Goal: Find specific page/section: Find specific page/section

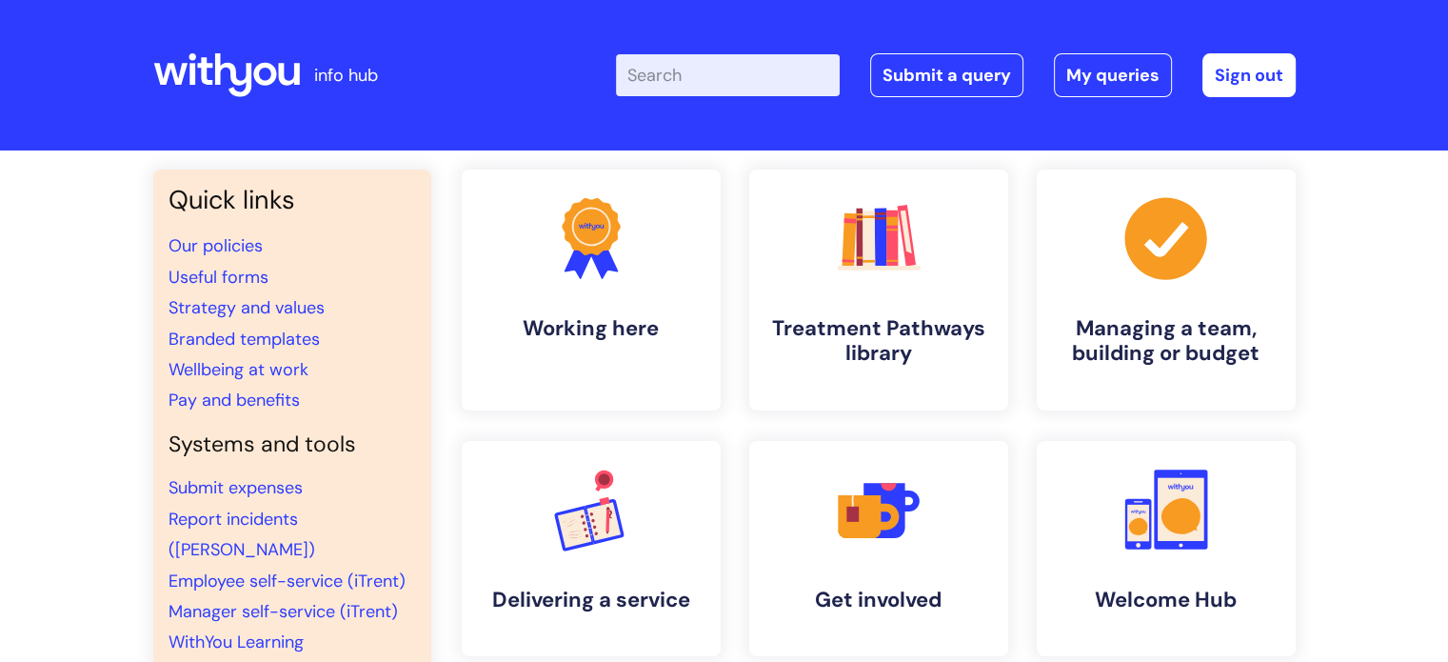
click at [669, 82] on input "Enter your search term here..." at bounding box center [728, 75] width 224 height 42
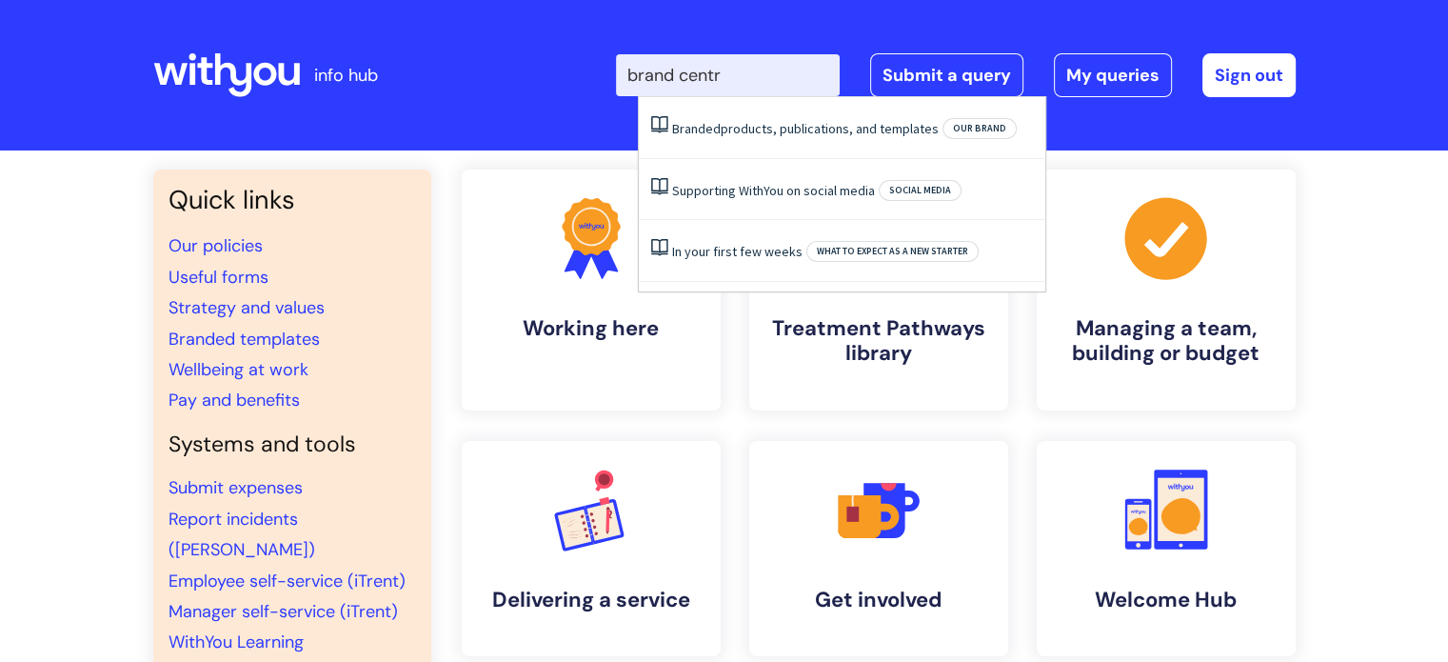
type input "brand centre"
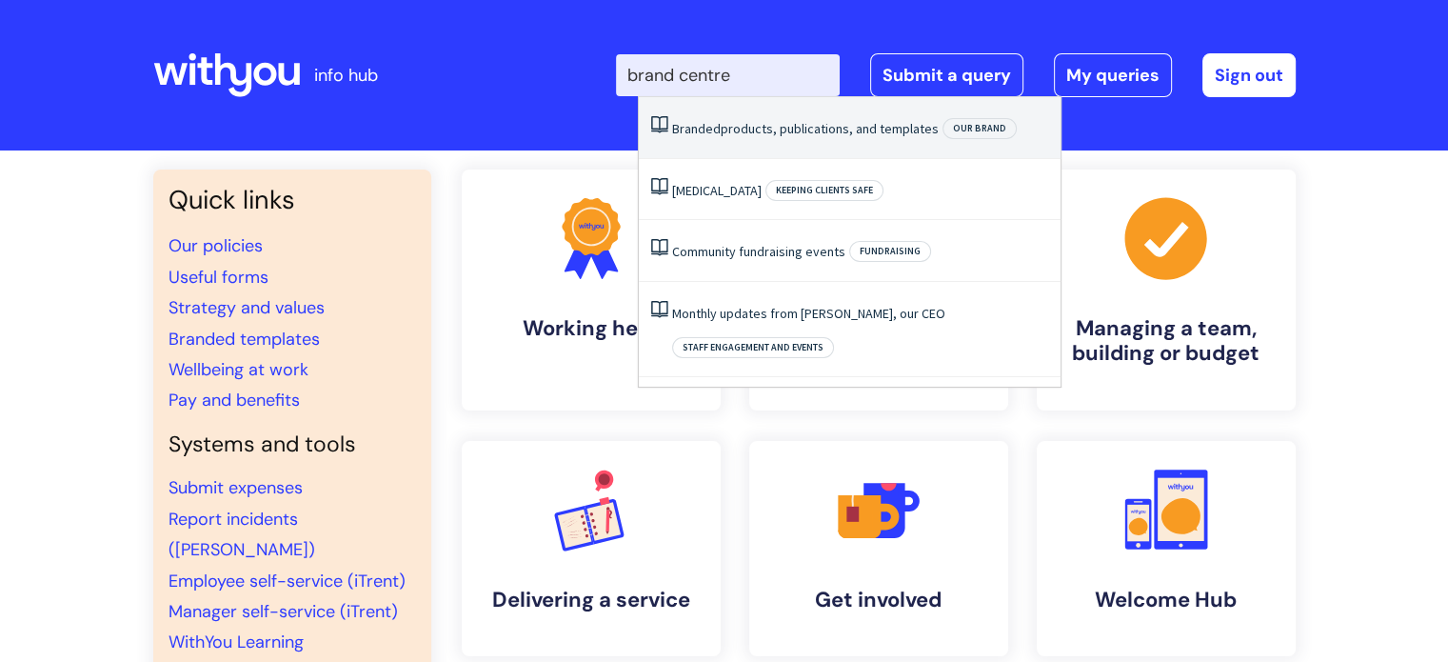
click at [736, 117] on li "Branded products, publications, and templates Our brand" at bounding box center [850, 128] width 422 height 62
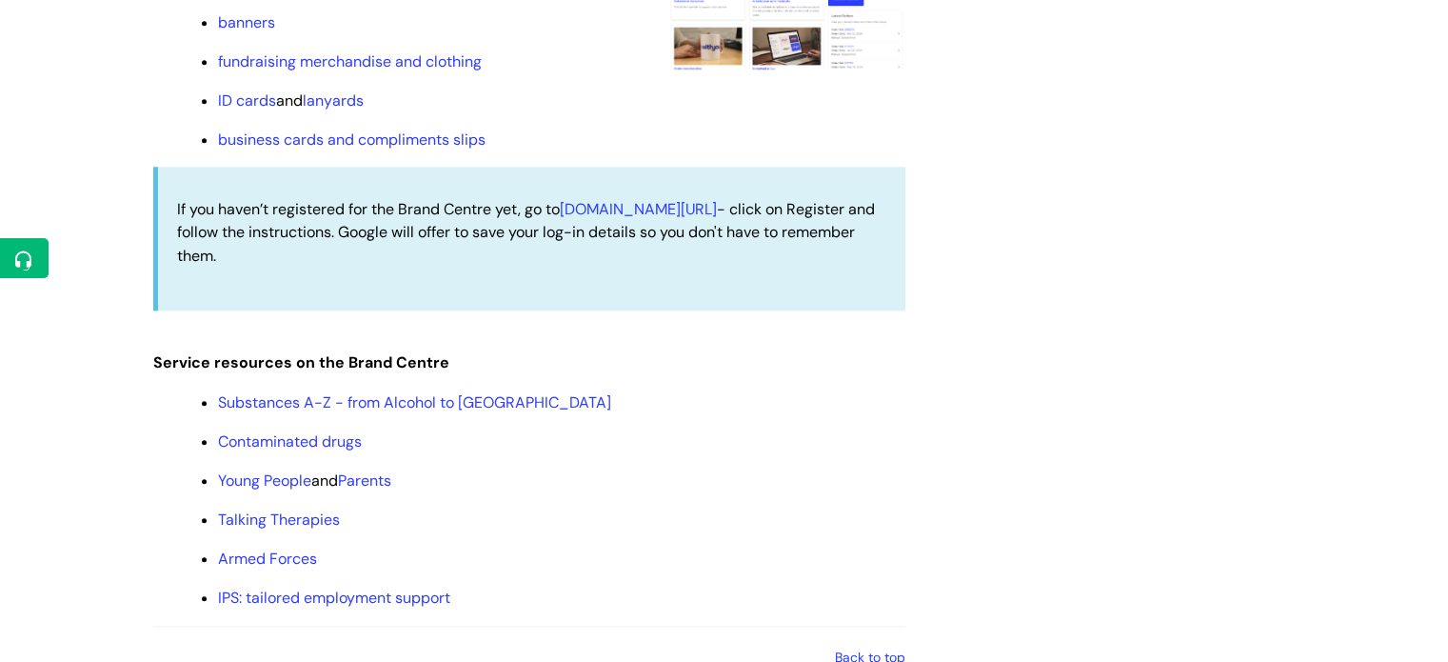
scroll to position [1809, 0]
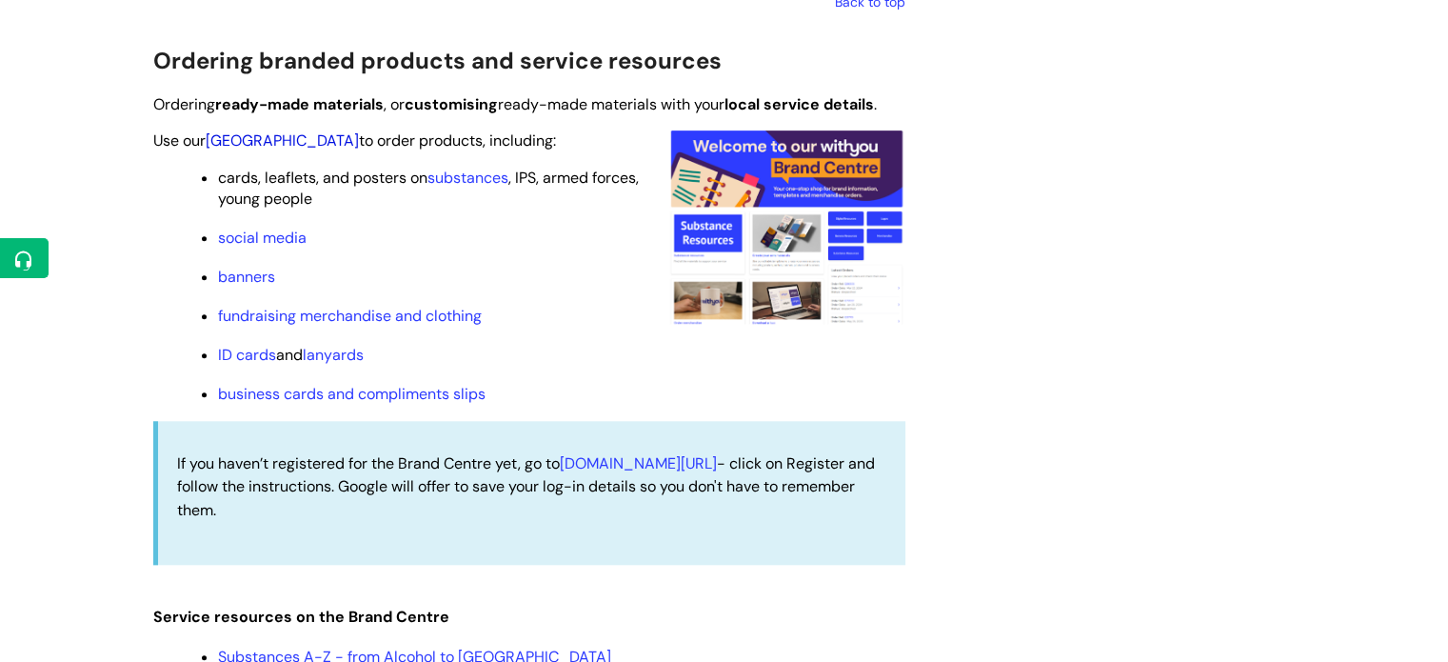
click at [261, 139] on link "[GEOGRAPHIC_DATA]" at bounding box center [282, 140] width 153 height 20
